Goal: Transaction & Acquisition: Obtain resource

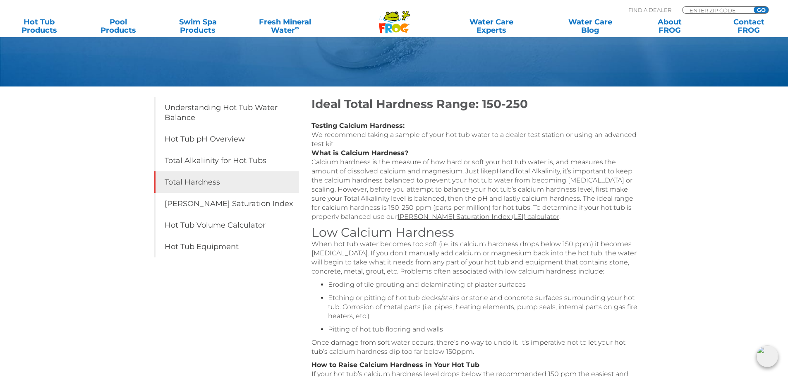
scroll to position [124, 0]
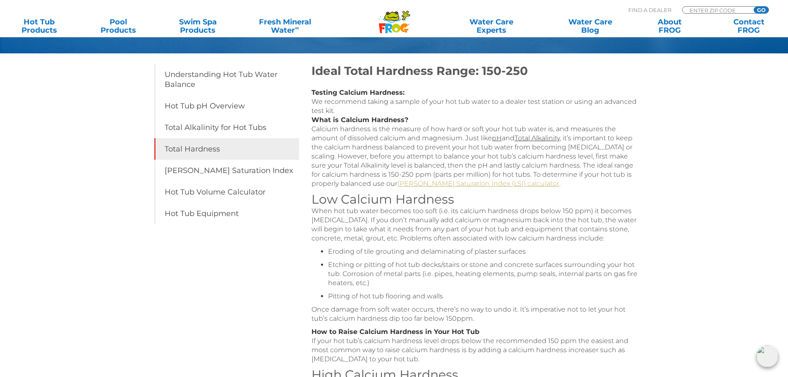
click at [418, 187] on link "Langelier Saturation Index (LSI) calculator" at bounding box center [478, 183] width 162 height 8
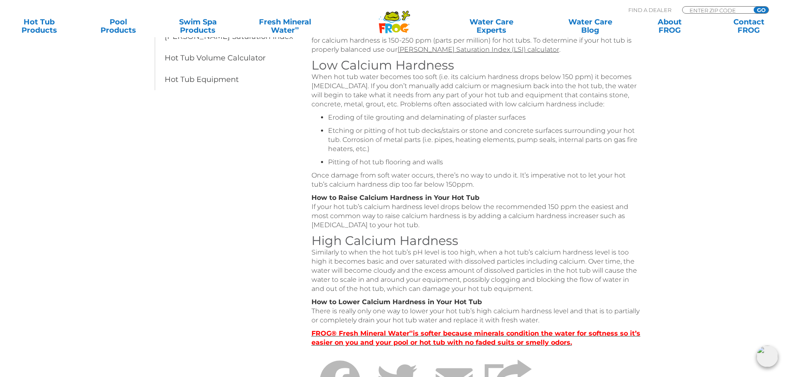
scroll to position [331, 0]
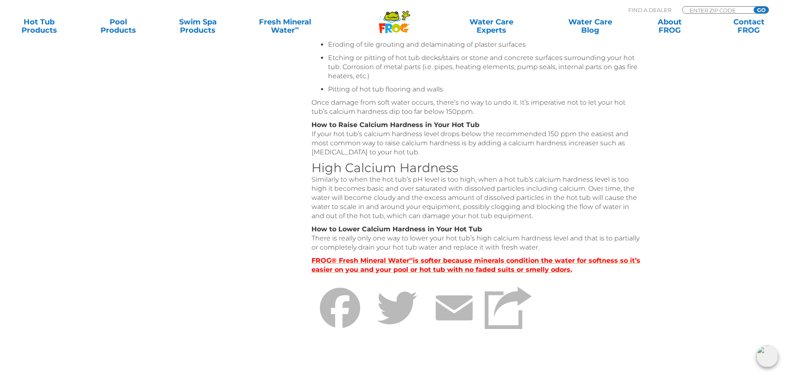
click at [415, 271] on strong "FROG® Fresh Mineral Water ∞ is softer because minerals condition the water for …" at bounding box center [475, 264] width 329 height 17
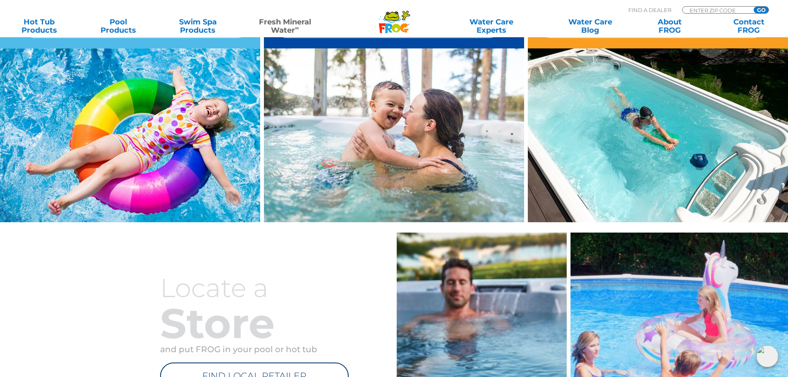
scroll to position [910, 0]
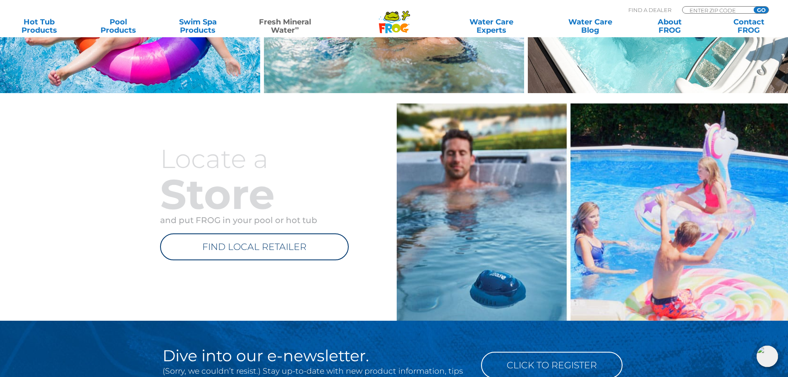
click at [263, 247] on link "FIND LOCAL RETAILER" at bounding box center [254, 246] width 189 height 27
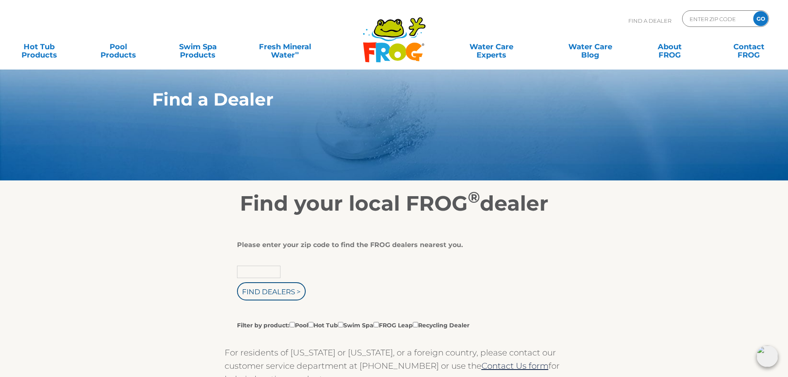
click at [259, 271] on input "text" at bounding box center [258, 272] width 43 height 12
type input "75088"
click at [237, 282] on input "Find Dealers >" at bounding box center [271, 291] width 69 height 18
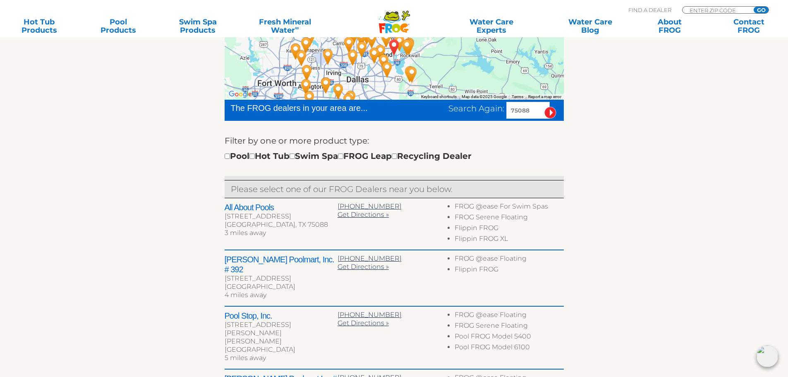
scroll to position [207, 0]
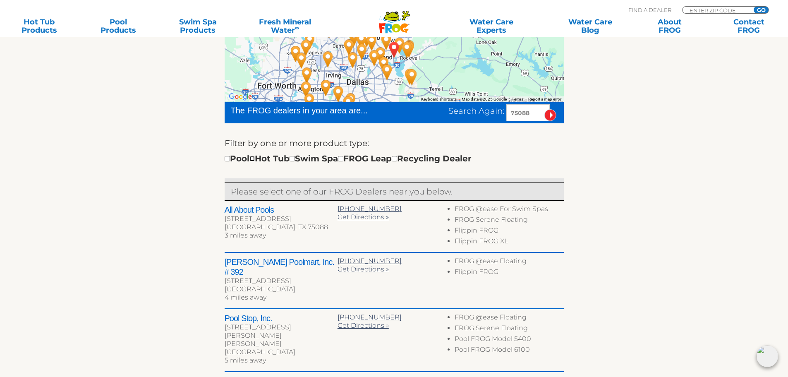
click at [255, 160] on input "checkbox" at bounding box center [251, 158] width 5 height 5
checkbox input "true"
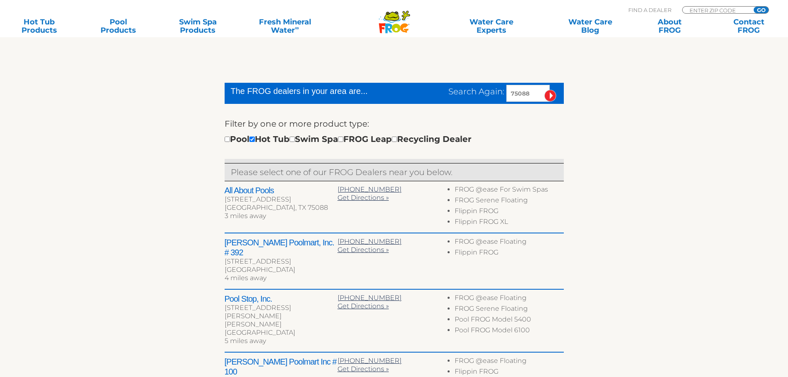
scroll to position [226, 0]
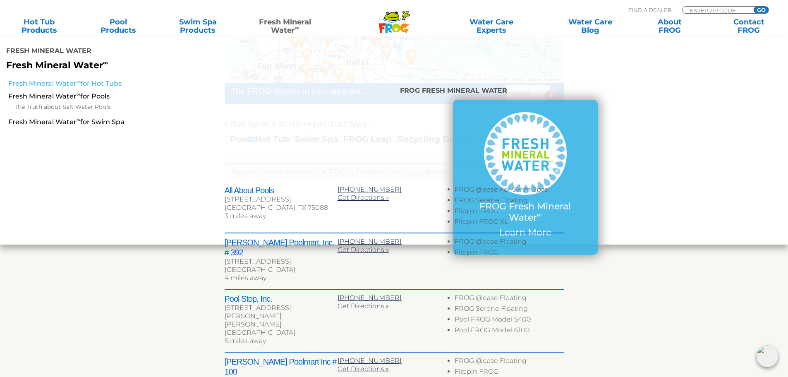
click at [83, 79] on link "Fresh Mineral Water ∞ for Hot Tubs" at bounding box center [135, 83] width 254 height 9
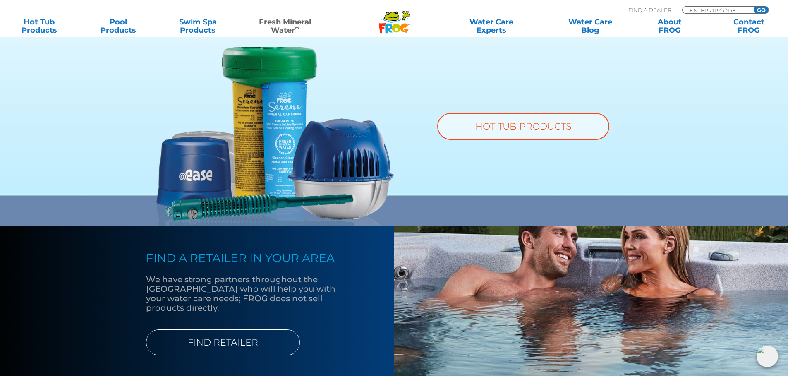
scroll to position [620, 0]
